Goal: Navigation & Orientation: Find specific page/section

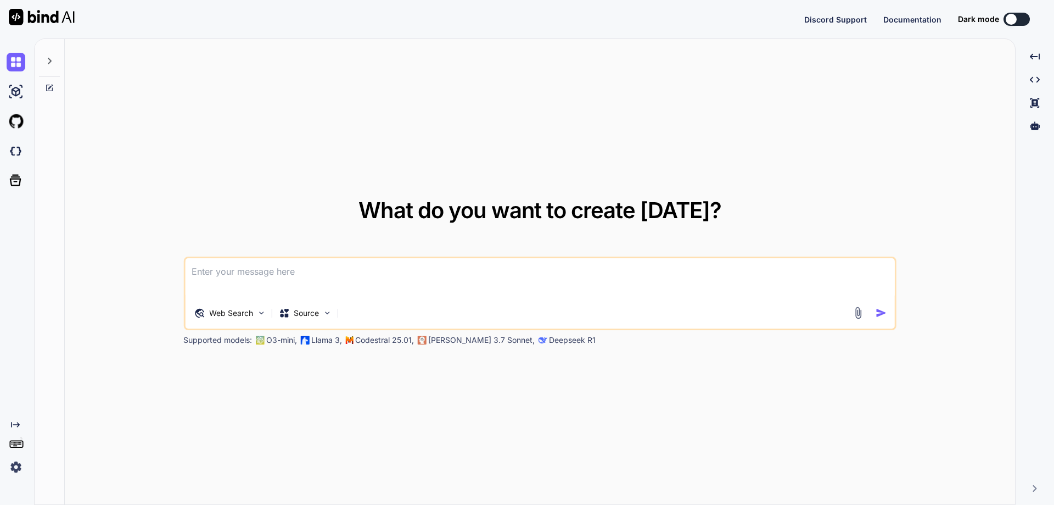
type textarea "x"
click at [15, 462] on img at bounding box center [16, 466] width 19 height 19
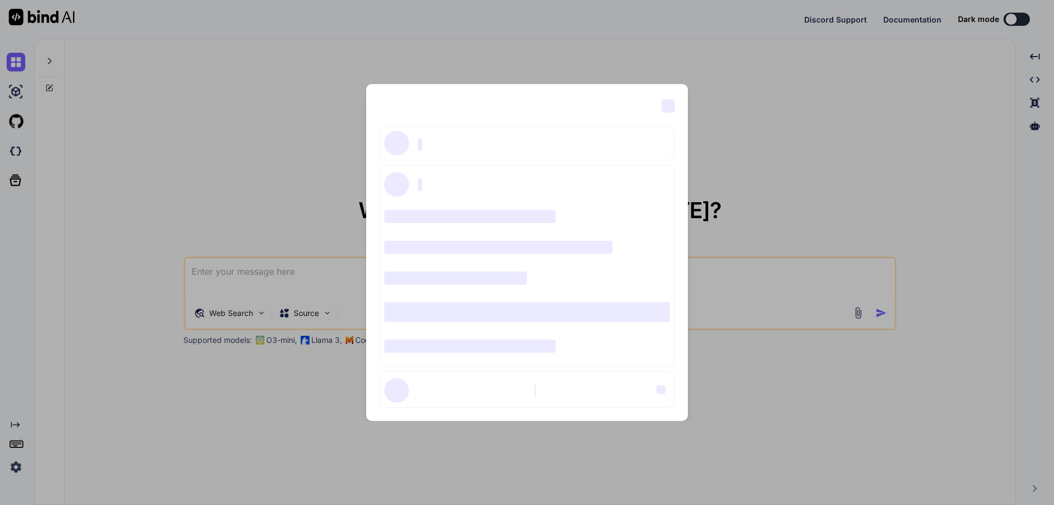
click at [671, 105] on span "‌" at bounding box center [668, 105] width 13 height 13
click at [188, 64] on div "‌ ‌ ‌ ‌ ‌ ‌ ‌ ‌ ‌ ‌ ‌ ‌ ‌ ‌ ‌" at bounding box center [527, 252] width 1054 height 505
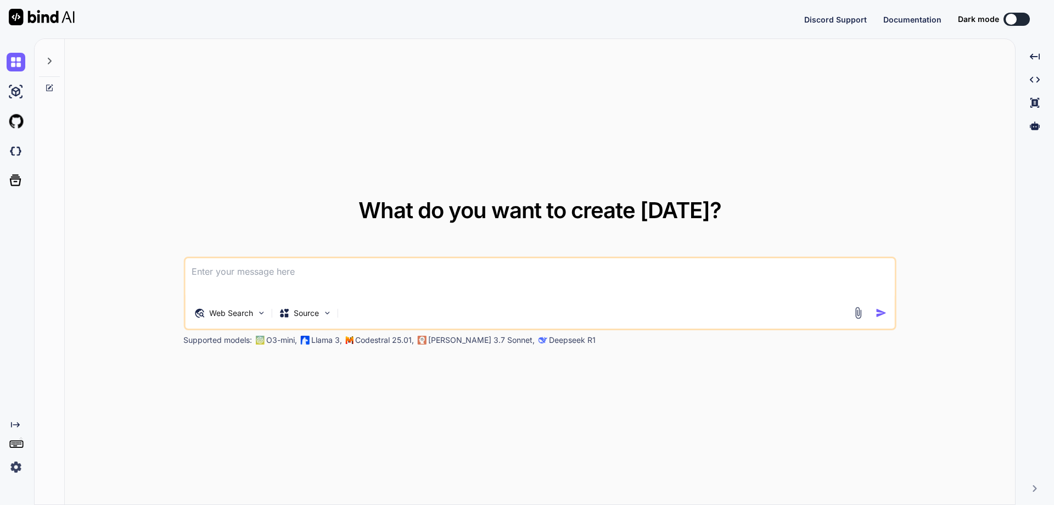
click at [52, 60] on icon at bounding box center [49, 61] width 9 height 9
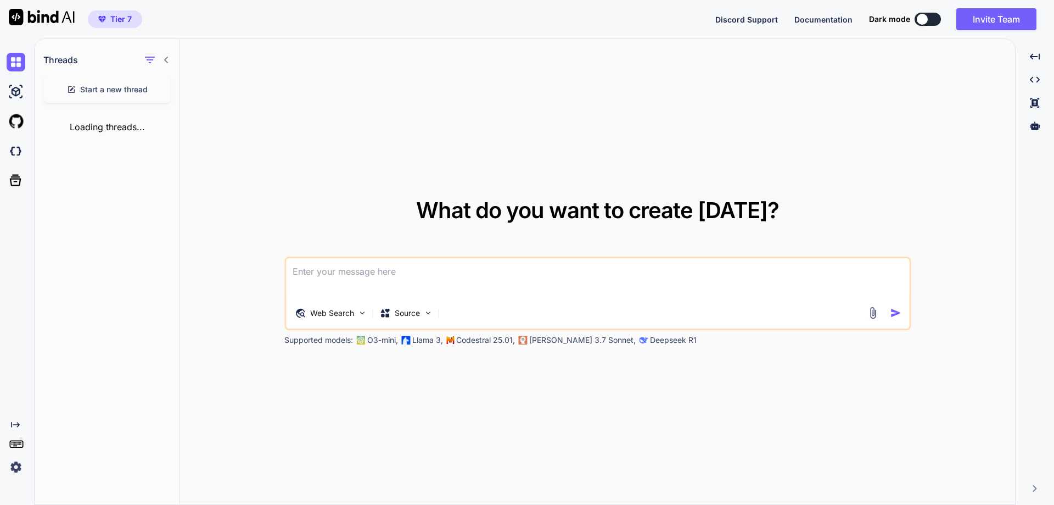
click at [18, 422] on icon at bounding box center [15, 424] width 9 height 5
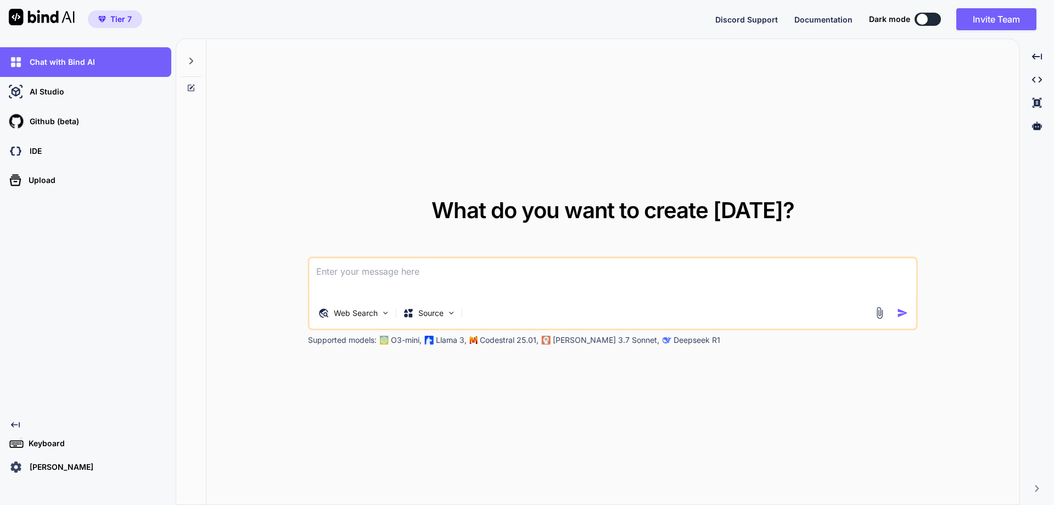
click at [445, 75] on div "What do you want to create [DATE]? Web Search Source Supported models: O3-mini,…" at bounding box center [612, 272] width 813 height 466
click at [110, 398] on div "Chat with Bind AI AI Studio My threads Github (beta) IDE Upload Created with Pi…" at bounding box center [85, 261] width 171 height 429
click at [995, 18] on button "Invite Team" at bounding box center [996, 19] width 80 height 22
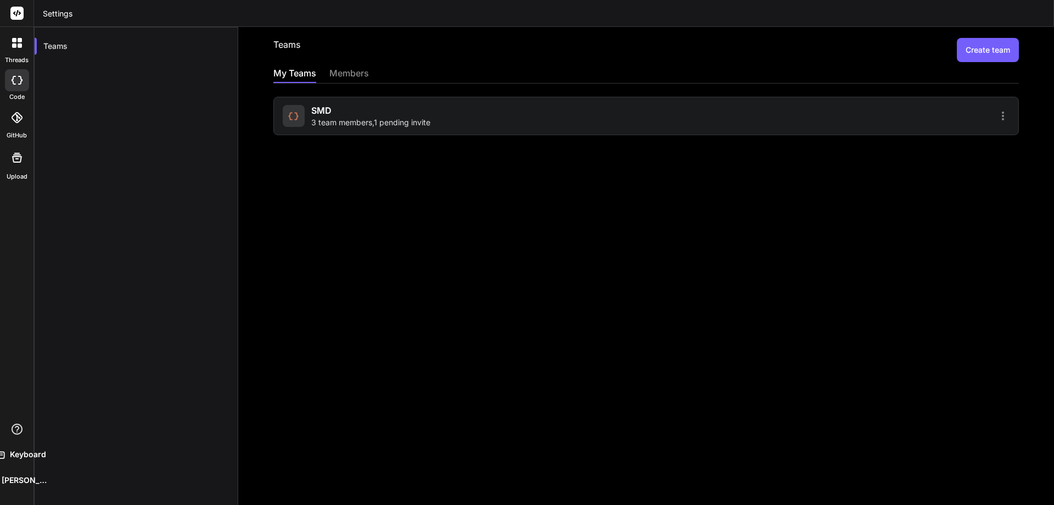
click at [720, 121] on div at bounding box center [829, 115] width 360 height 13
click at [1002, 115] on icon at bounding box center [1003, 115] width 2 height 9
click at [913, 121] on span "Settings" at bounding box center [927, 121] width 30 height 11
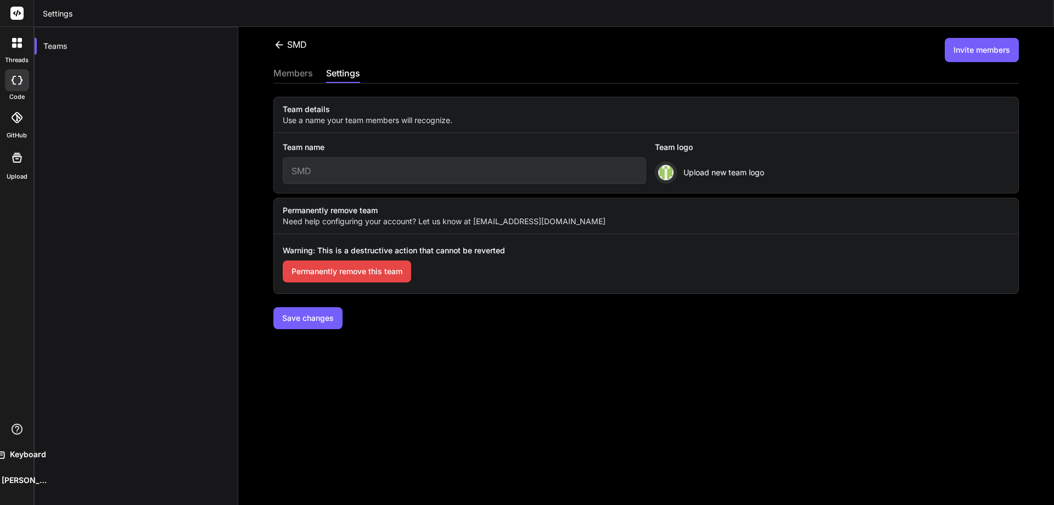
click at [295, 71] on div "members" at bounding box center [293, 73] width 40 height 15
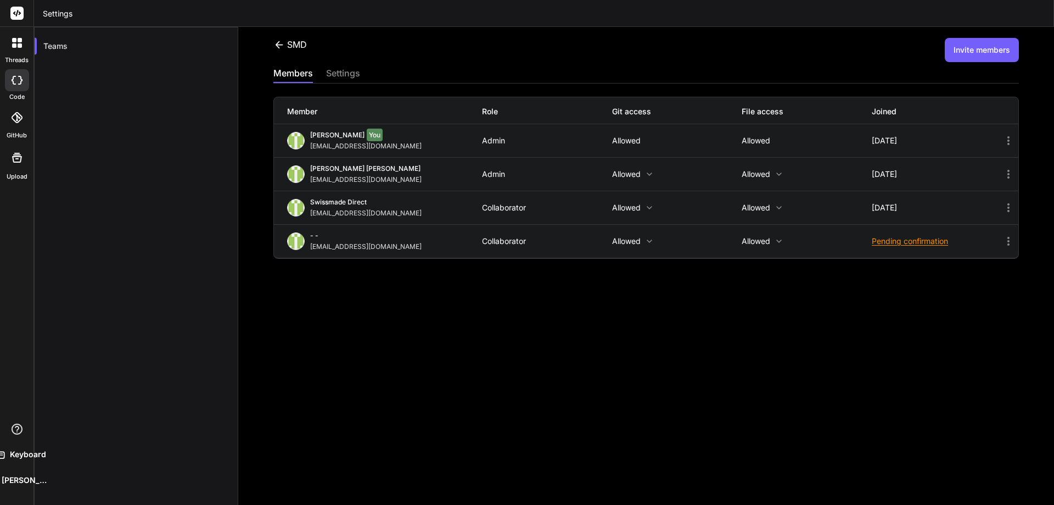
click at [13, 12] on rect at bounding box center [16, 13] width 13 height 13
click at [19, 255] on div "threads code GitHub Upload Documentation Blog Keyboard [PERSON_NAME]" at bounding box center [17, 252] width 34 height 505
click at [19, 44] on icon at bounding box center [20, 45] width 4 height 4
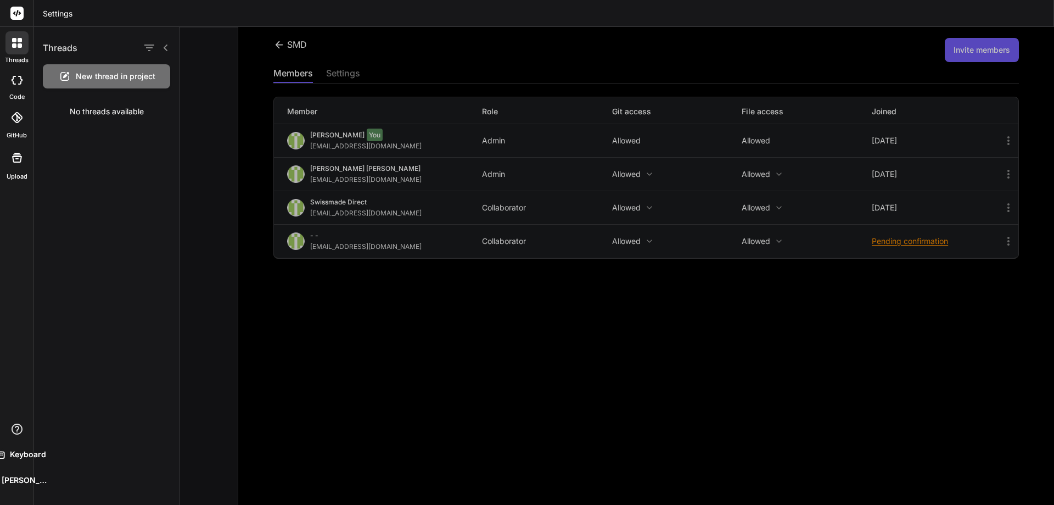
click at [41, 296] on div "Threads New thread in project No threads available" at bounding box center [106, 266] width 145 height 478
click at [14, 155] on icon at bounding box center [17, 158] width 10 height 10
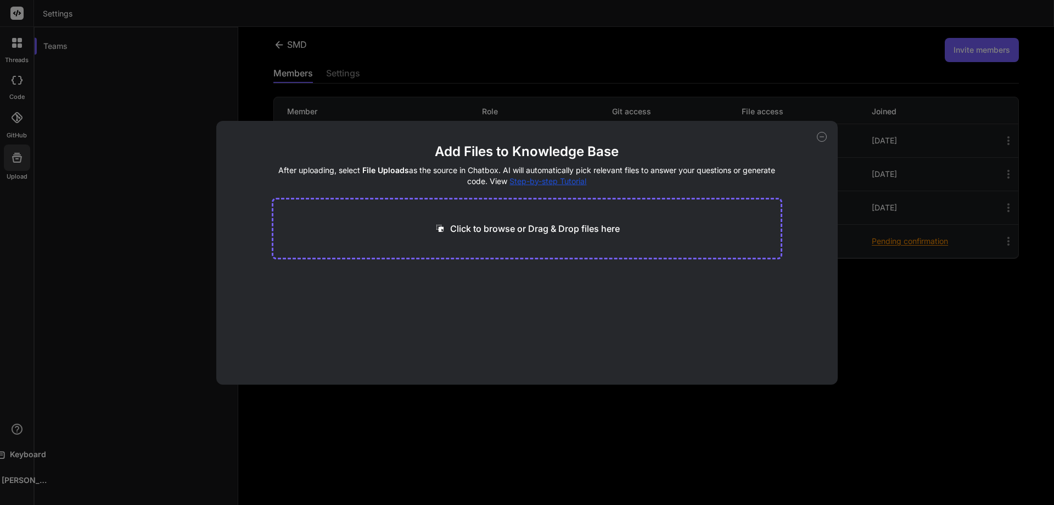
click at [13, 119] on div "Add Files to Knowledge Base After uploading, select File Uploads as the source …" at bounding box center [527, 252] width 1054 height 505
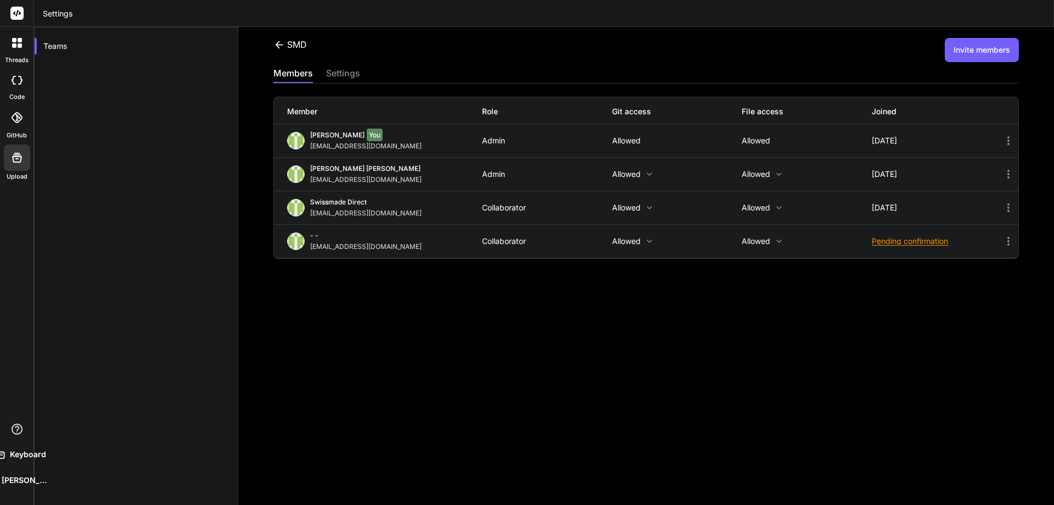
click at [13, 85] on div at bounding box center [17, 80] width 24 height 22
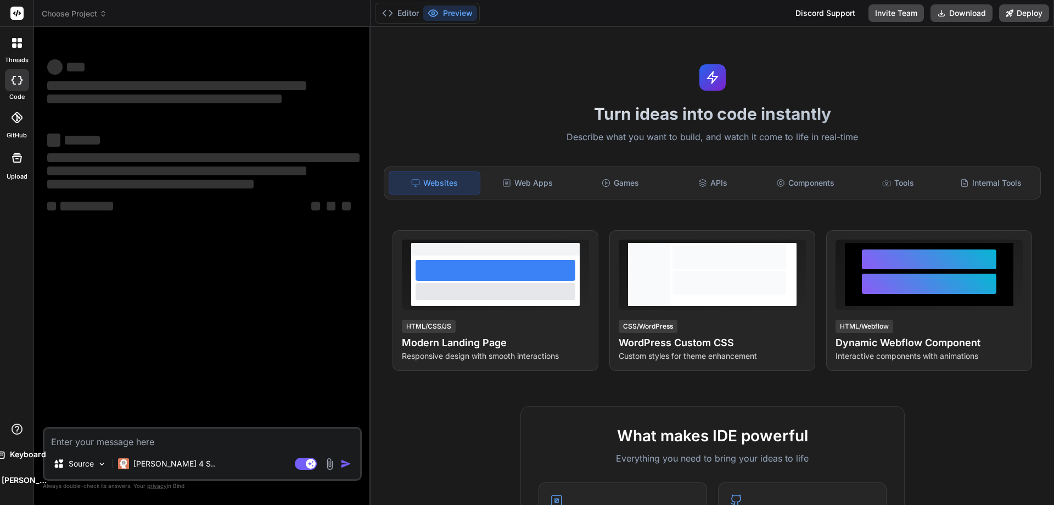
click at [18, 44] on icon at bounding box center [20, 45] width 4 height 4
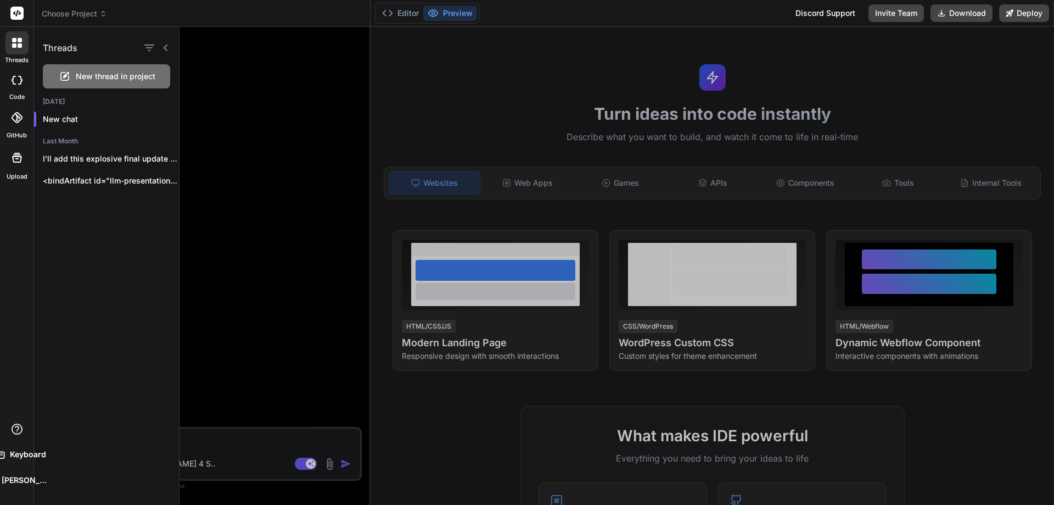
click at [455, 14] on button "Preview" at bounding box center [450, 12] width 54 height 15
click at [78, 12] on span "Choose Project" at bounding box center [74, 13] width 65 height 11
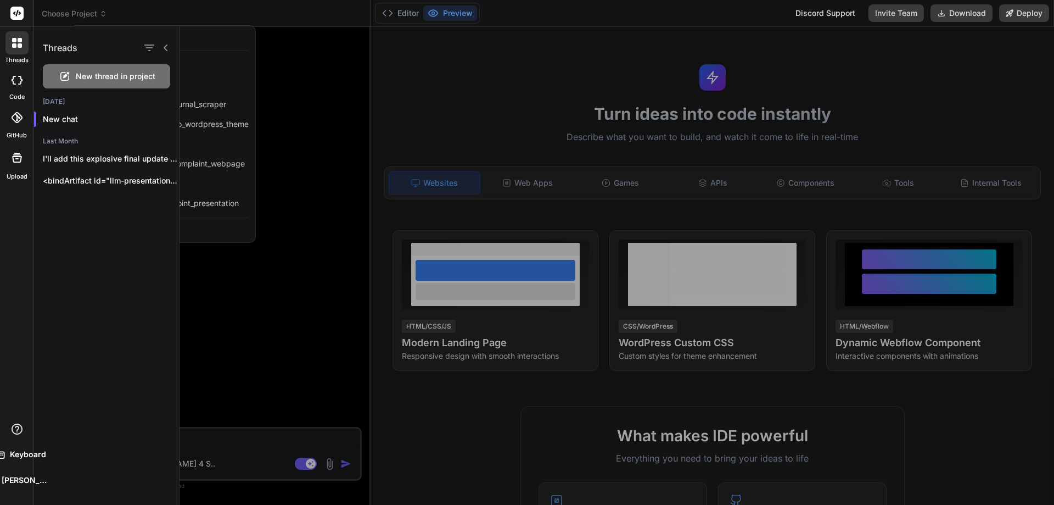
click at [318, 104] on div at bounding box center [617, 266] width 875 height 478
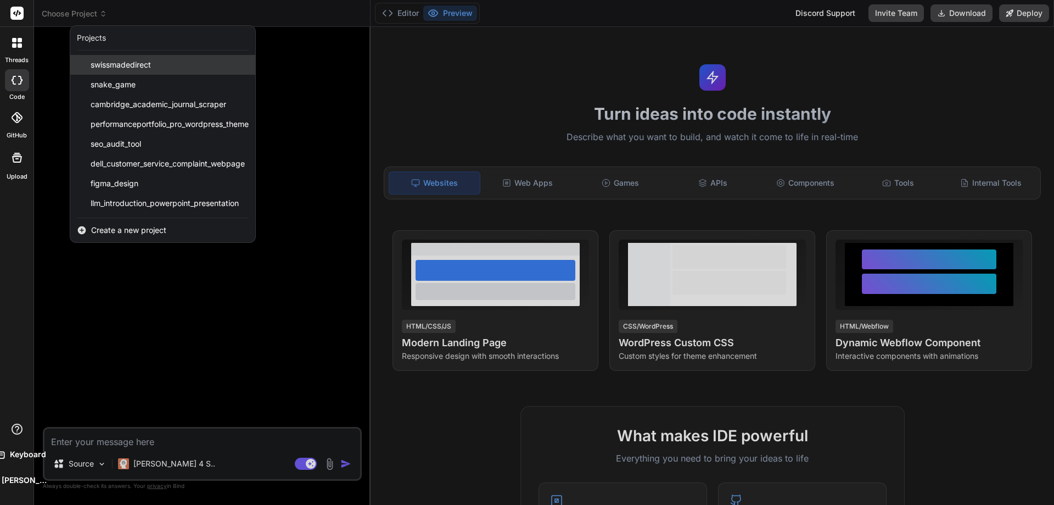
click at [141, 64] on span "swissmadedirect" at bounding box center [121, 64] width 60 height 11
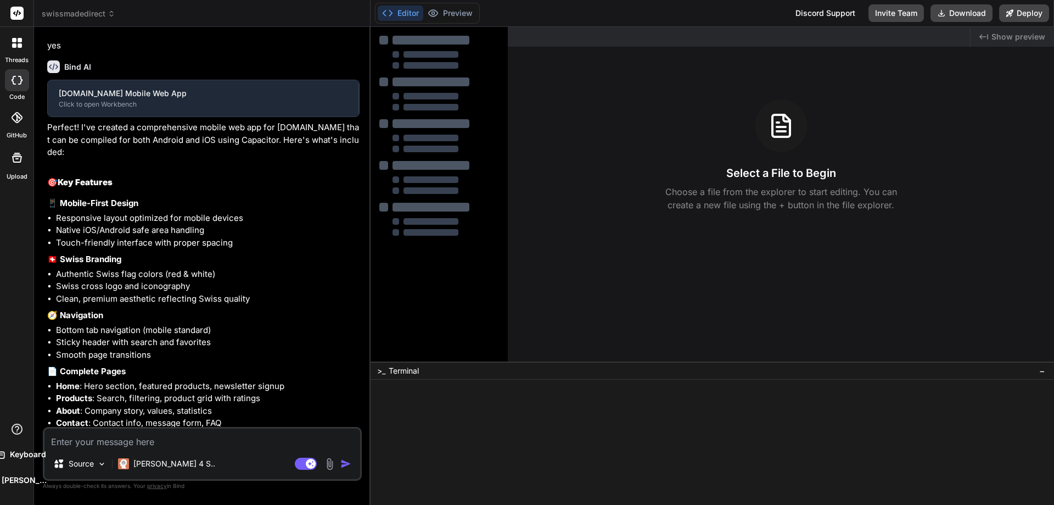
scroll to position [302, 0]
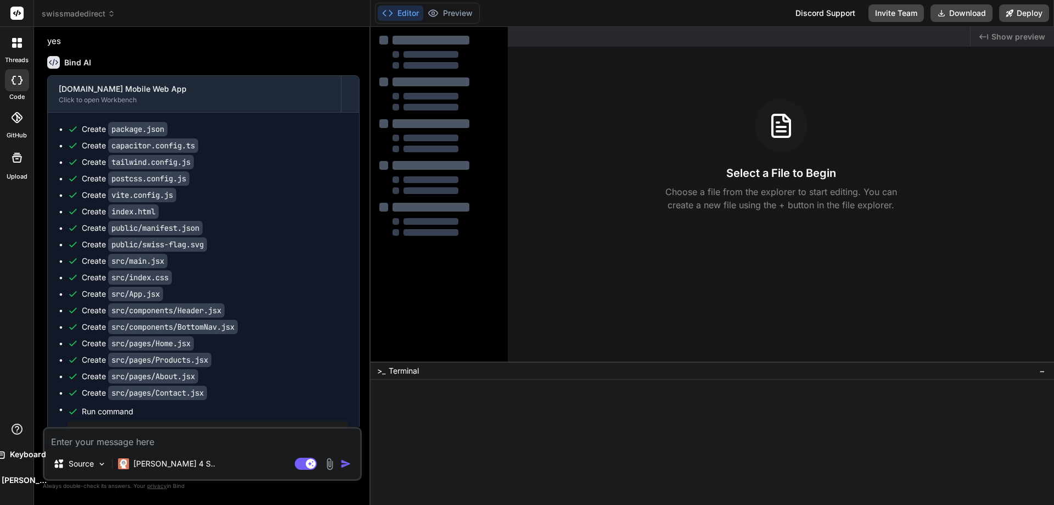
click at [73, 12] on span "swissmadedirect" at bounding box center [79, 13] width 74 height 11
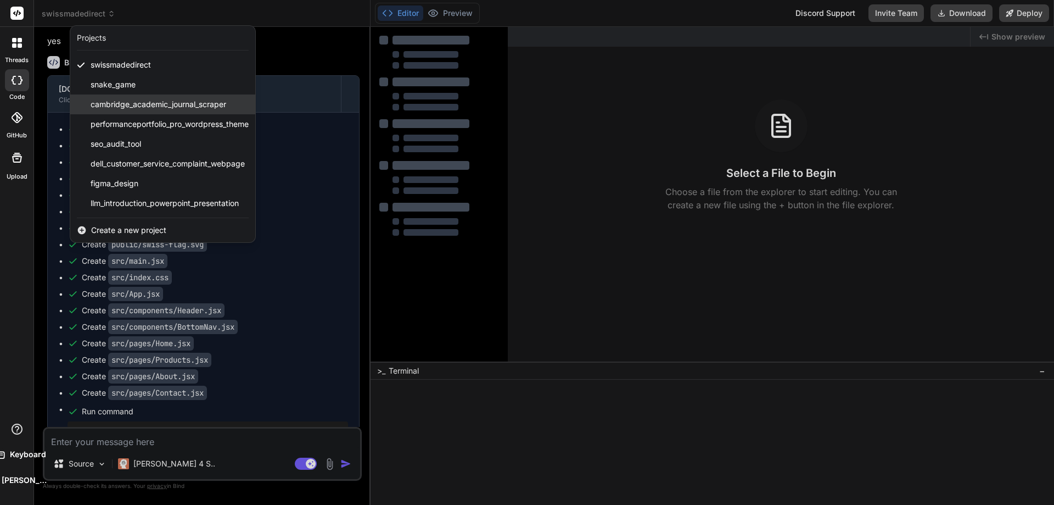
click at [171, 104] on span "cambridge_academic_journal_scraper" at bounding box center [159, 104] width 136 height 11
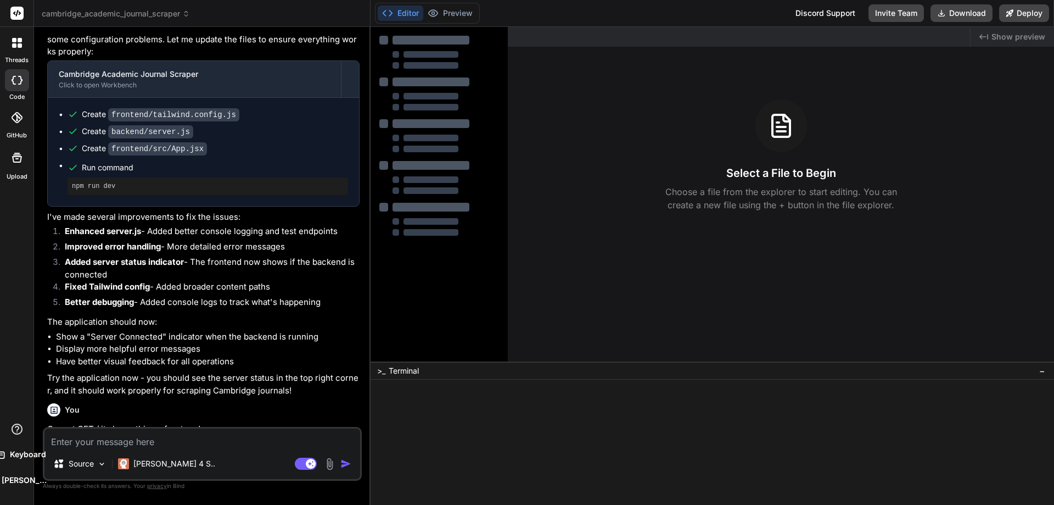
scroll to position [1897, 0]
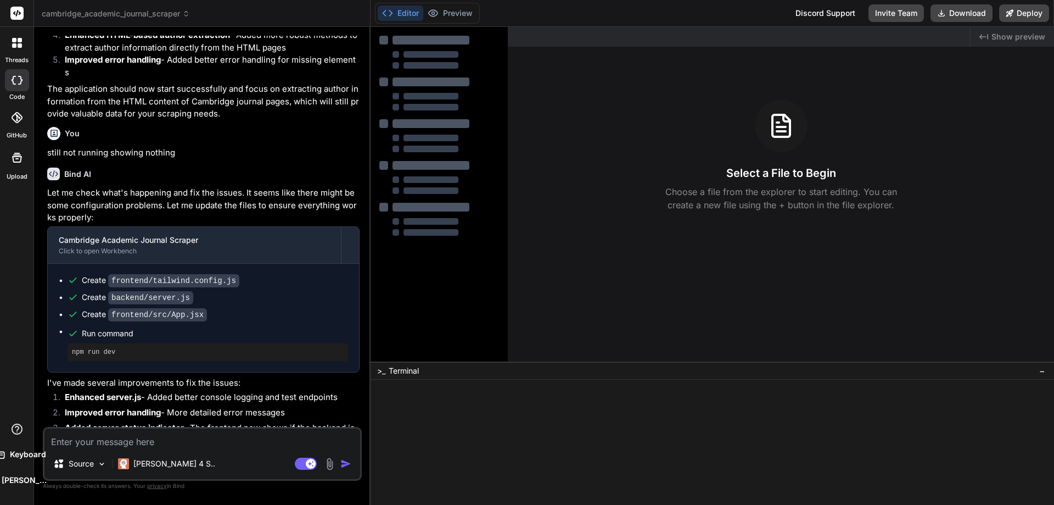
click at [55, 10] on span "cambridge_academic_journal_scraper" at bounding box center [116, 13] width 148 height 11
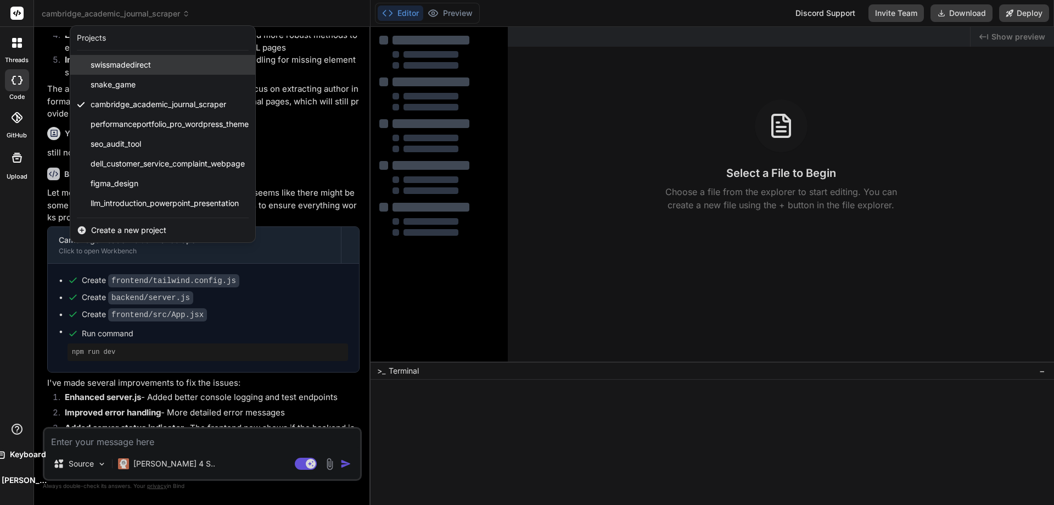
click at [92, 66] on span "swissmadedirect" at bounding box center [121, 64] width 60 height 11
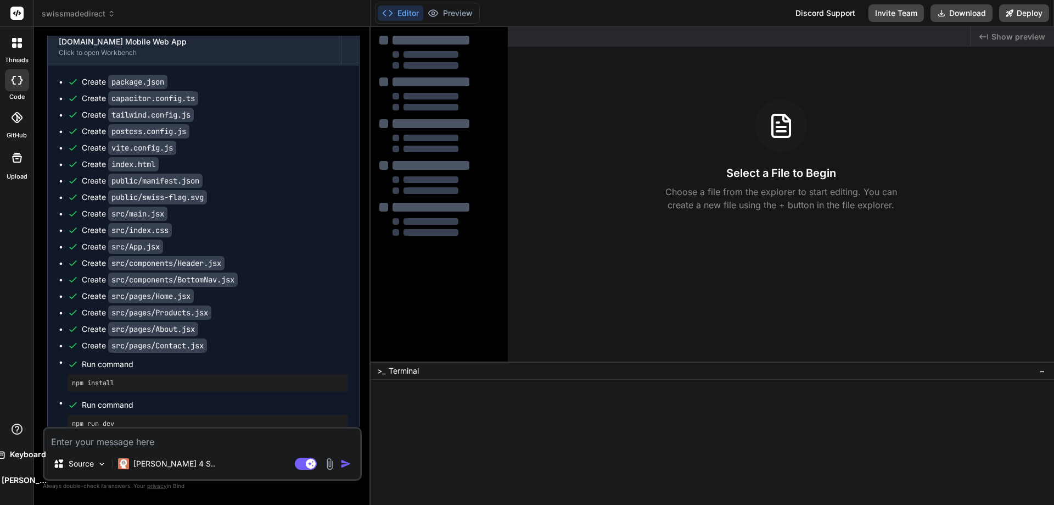
scroll to position [347, 0]
click at [12, 6] on div at bounding box center [16, 13] width 33 height 27
click at [13, 10] on rect at bounding box center [16, 13] width 13 height 13
click at [808, 10] on div "Discord Support" at bounding box center [825, 13] width 73 height 18
click at [9, 15] on div at bounding box center [16, 13] width 33 height 27
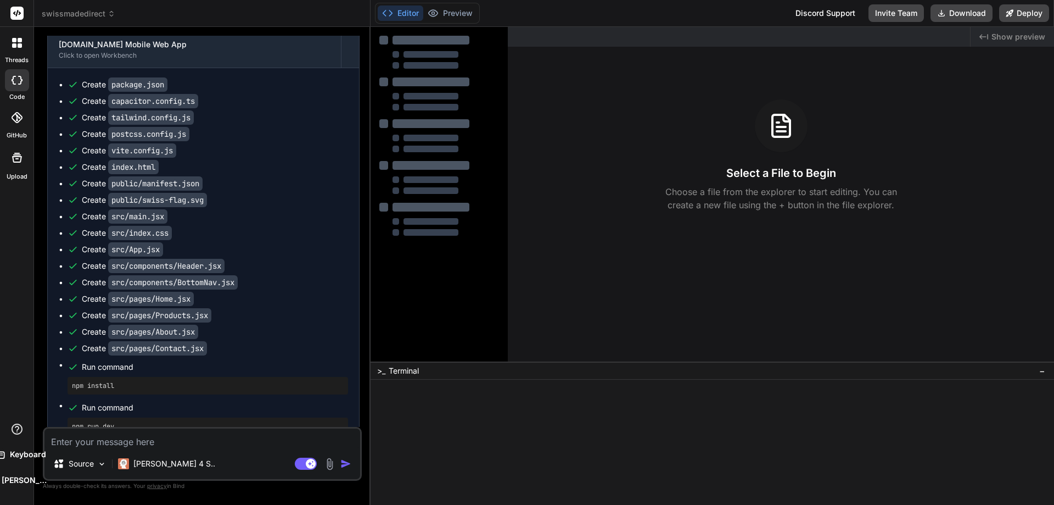
click at [9, 15] on div at bounding box center [16, 13] width 33 height 27
click at [13, 46] on icon at bounding box center [14, 45] width 4 height 4
